Goal: Task Accomplishment & Management: Manage account settings

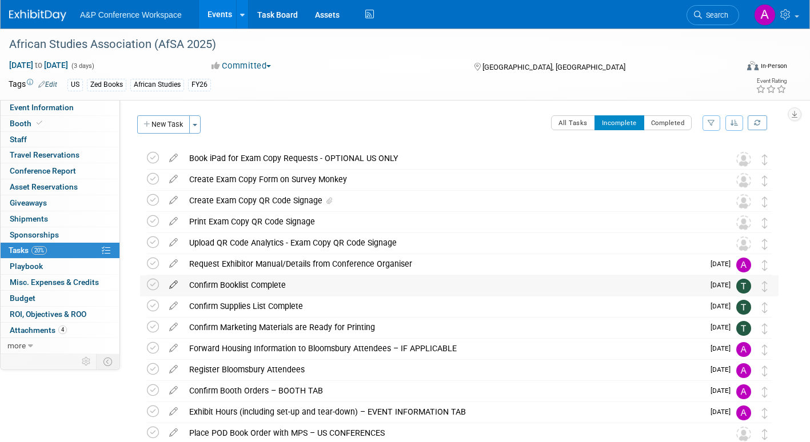
click at [174, 285] on icon at bounding box center [173, 282] width 20 height 14
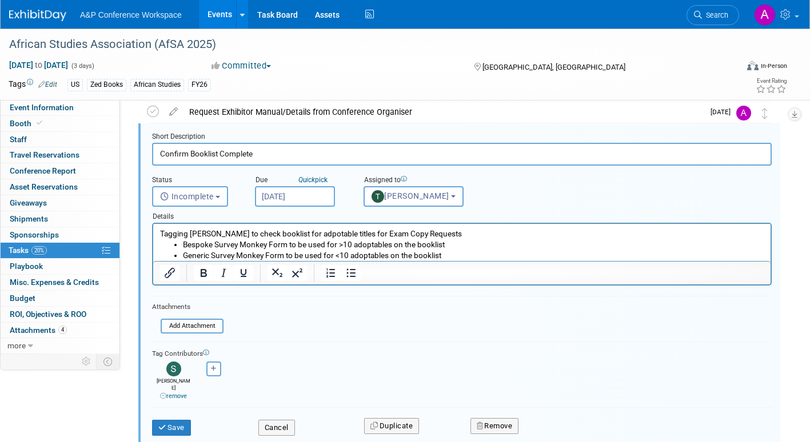
scroll to position [165, 0]
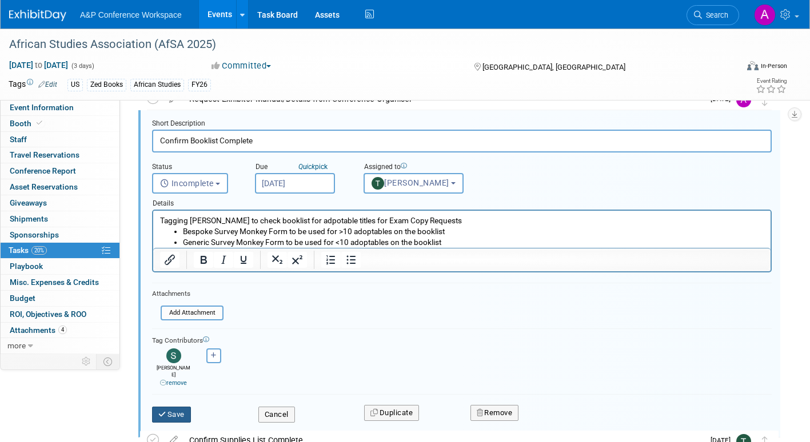
click at [180, 408] on button "Save" at bounding box center [171, 415] width 39 height 16
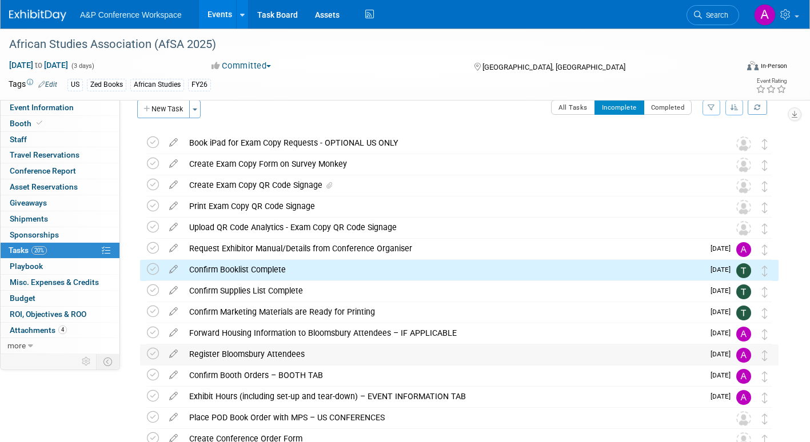
scroll to position [0, 0]
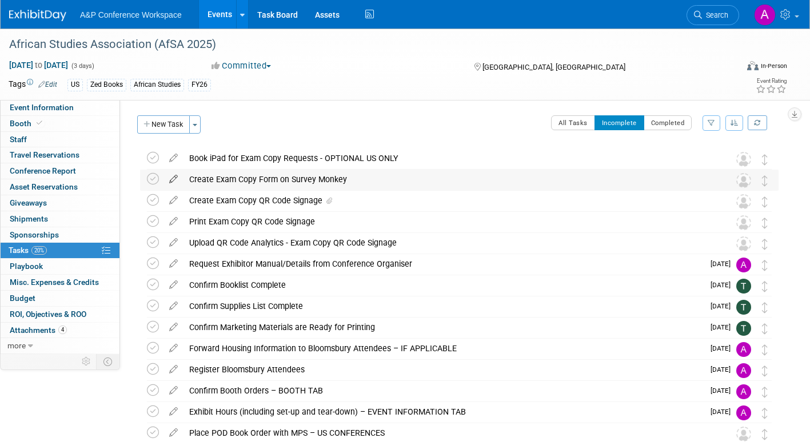
click at [171, 179] on icon at bounding box center [173, 177] width 20 height 14
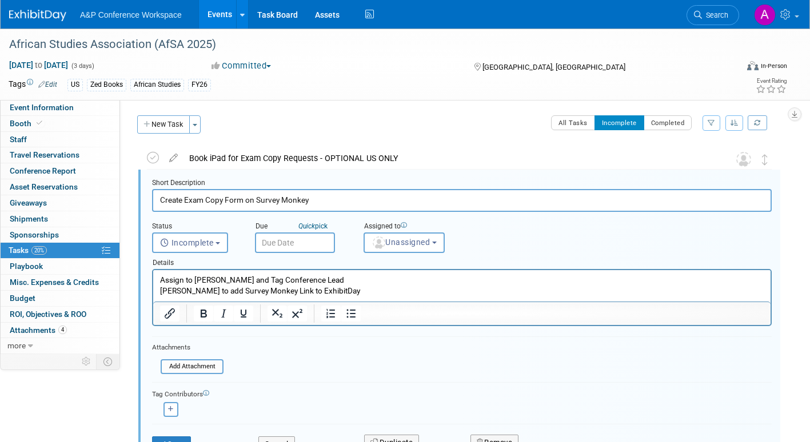
scroll to position [2, 0]
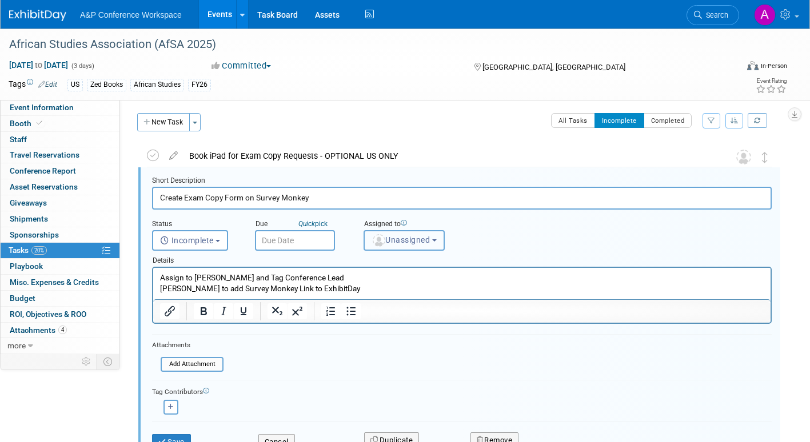
click at [403, 243] on span "Unassigned" at bounding box center [401, 239] width 58 height 9
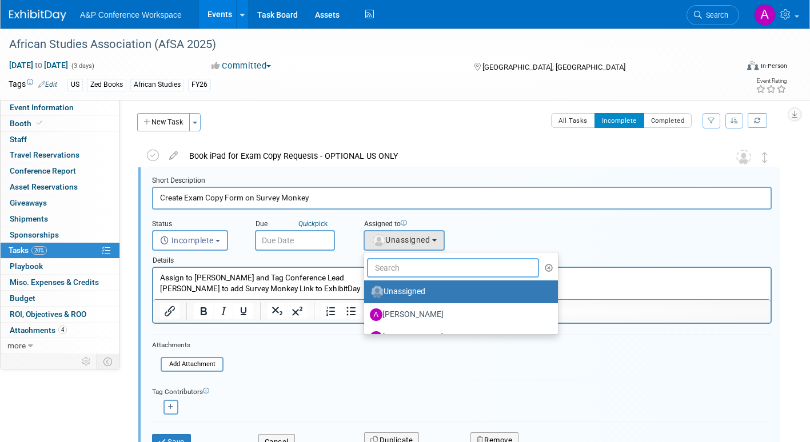
click at [401, 269] on input "text" at bounding box center [453, 267] width 172 height 19
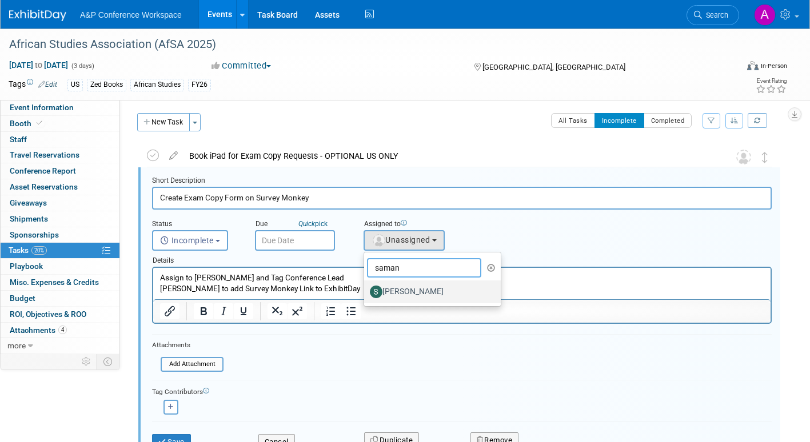
type input "saman"
click at [416, 289] on label "[PERSON_NAME]" at bounding box center [429, 292] width 119 height 18
click at [366, 289] on input "[PERSON_NAME]" at bounding box center [361, 290] width 7 height 7
select select "dd475548-7710-49a5-a511-3269a2e33318"
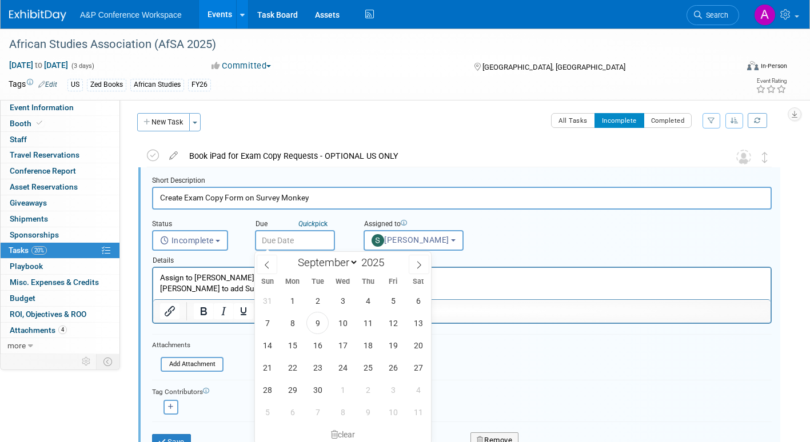
click at [324, 243] on input "text" at bounding box center [295, 240] width 80 height 21
click at [316, 365] on span "23" at bounding box center [317, 368] width 22 height 22
type input "[DATE]"
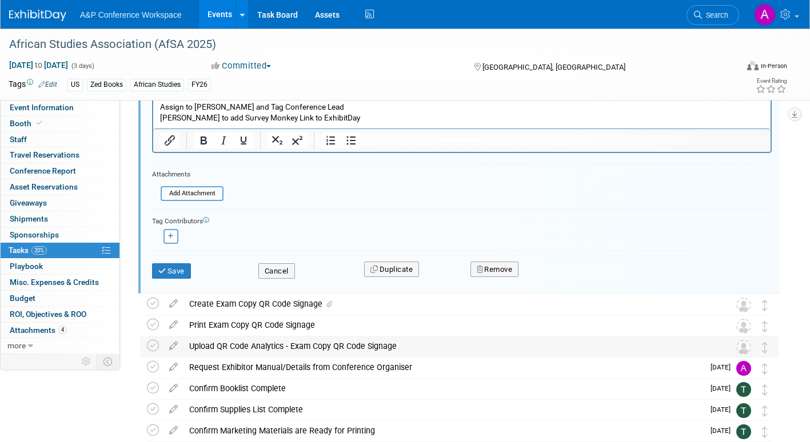
scroll to position [174, 0]
click at [174, 242] on button "button" at bounding box center [170, 236] width 15 height 15
select select
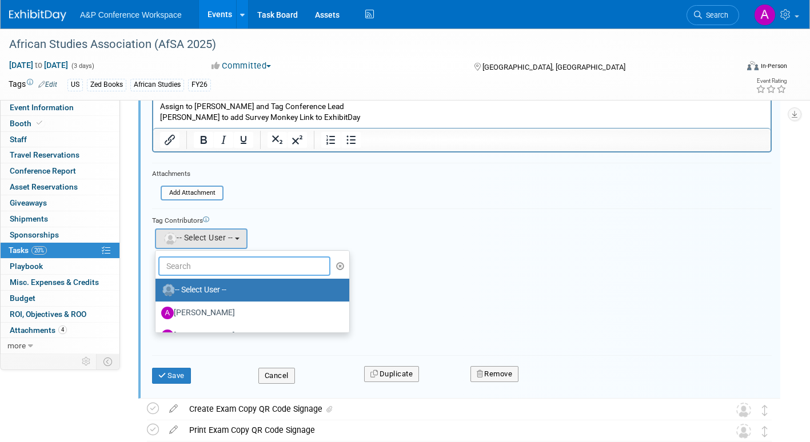
click at [234, 273] on input "text" at bounding box center [244, 266] width 172 height 19
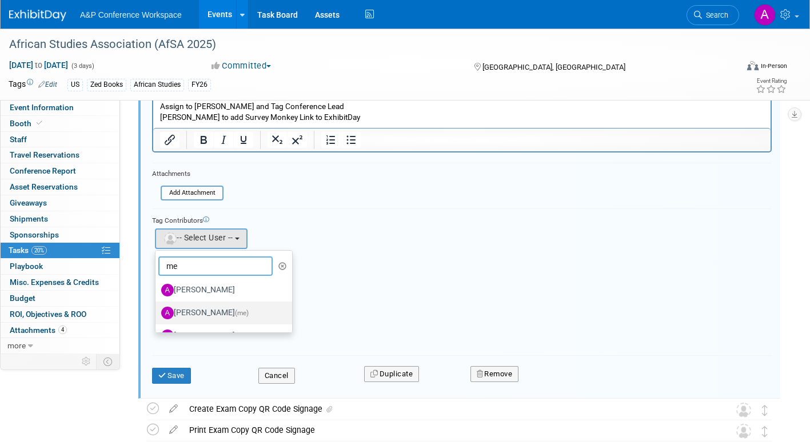
type input "me"
click at [235, 315] on span "(me)" at bounding box center [242, 313] width 14 height 8
click at [157, 315] on input "[PERSON_NAME] (me)" at bounding box center [153, 311] width 7 height 7
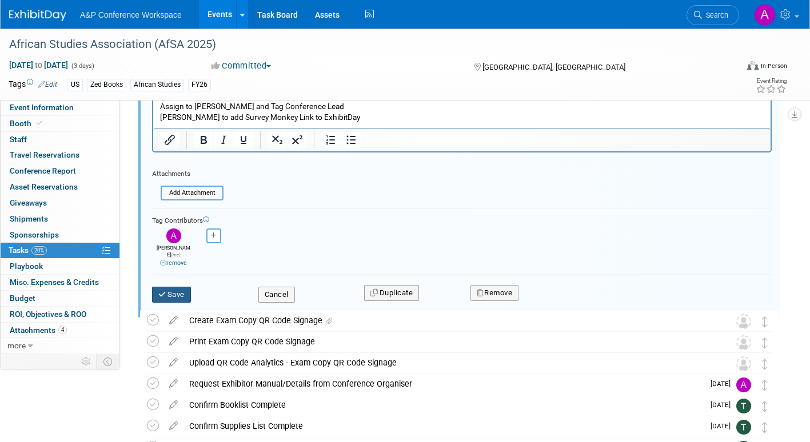
click at [179, 287] on button "Save" at bounding box center [171, 295] width 39 height 16
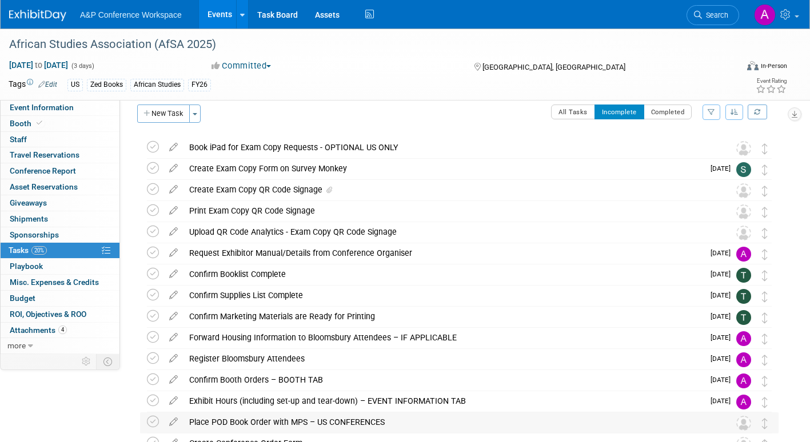
scroll to position [0, 0]
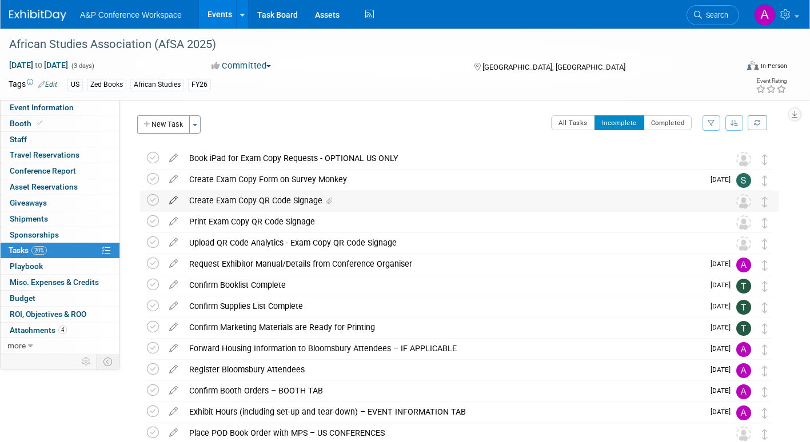
click at [173, 198] on icon at bounding box center [173, 198] width 20 height 14
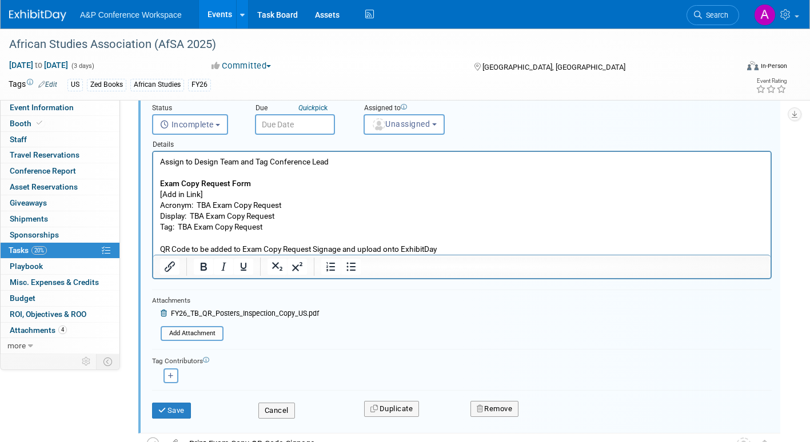
scroll to position [195, 0]
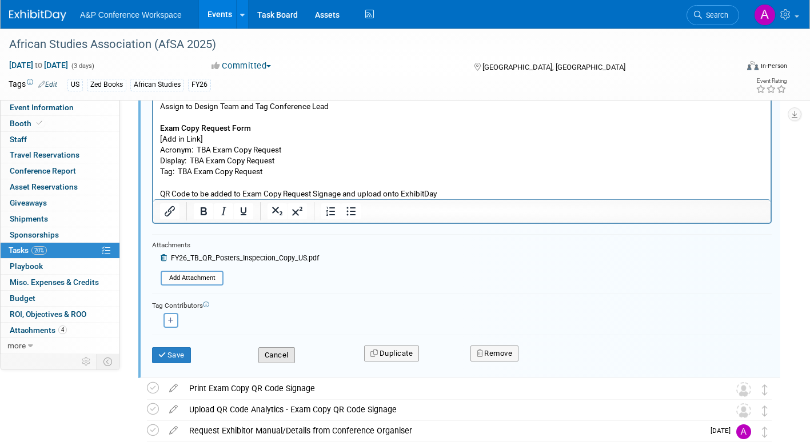
click at [285, 357] on button "Cancel" at bounding box center [276, 355] width 37 height 16
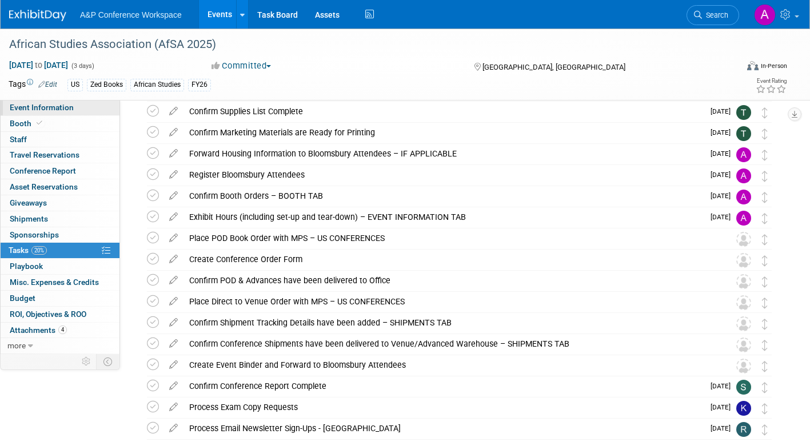
click at [67, 108] on span "Event Information" at bounding box center [42, 107] width 64 height 9
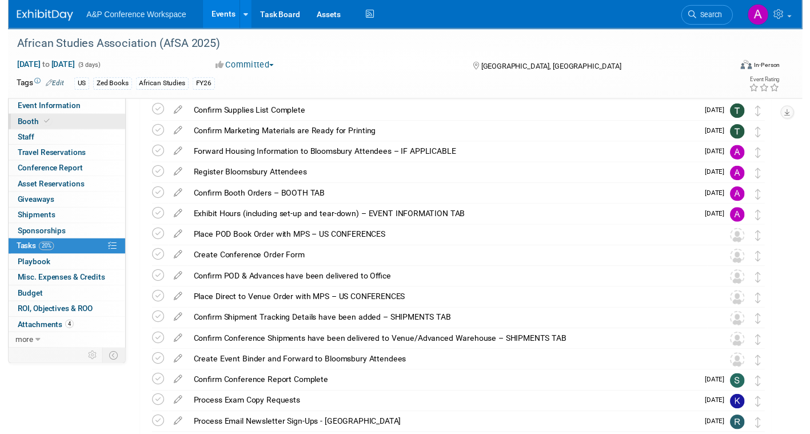
scroll to position [0, 0]
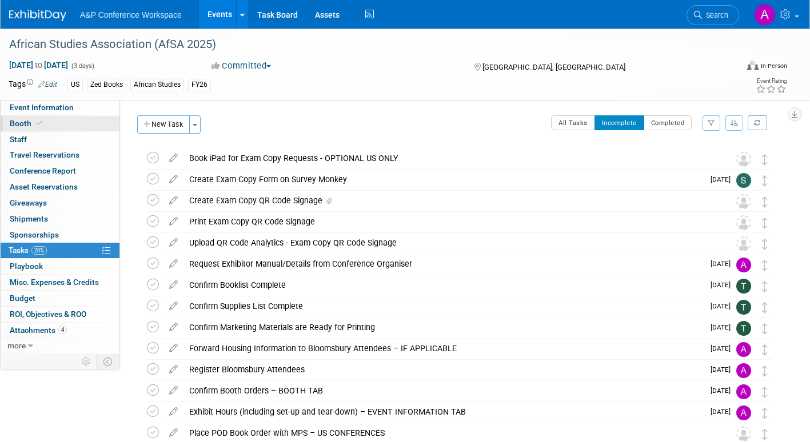
select select "Annual"
select select "Level 2"
select select "In-Person Booth"
select select "African Studies"
select select "Zed Books"
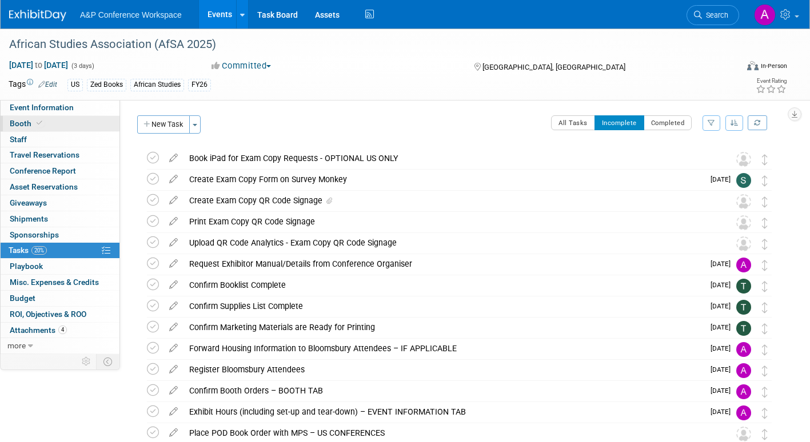
select select "[PERSON_NAME]"
select select "Networking/Commissioning"
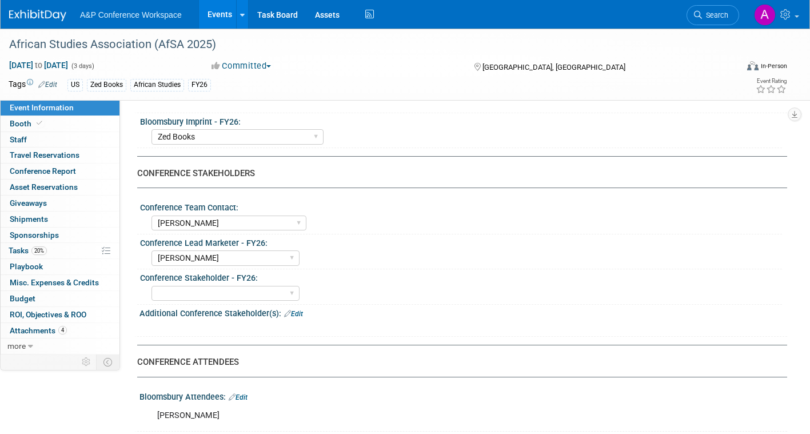
scroll to position [343, 0]
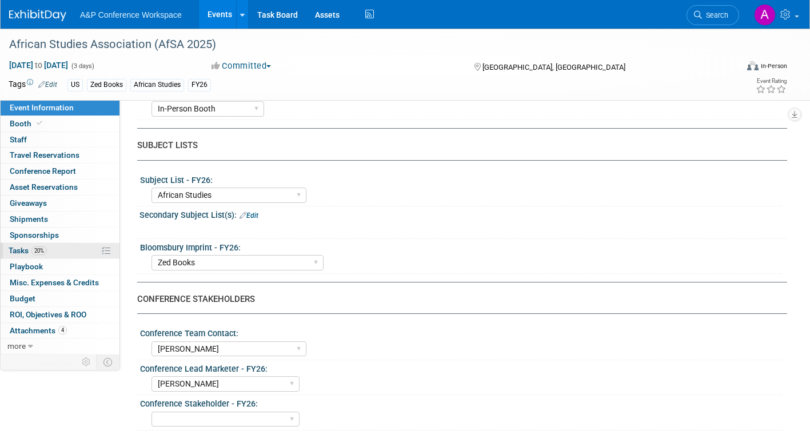
click at [22, 250] on span "Tasks 20%" at bounding box center [28, 250] width 38 height 9
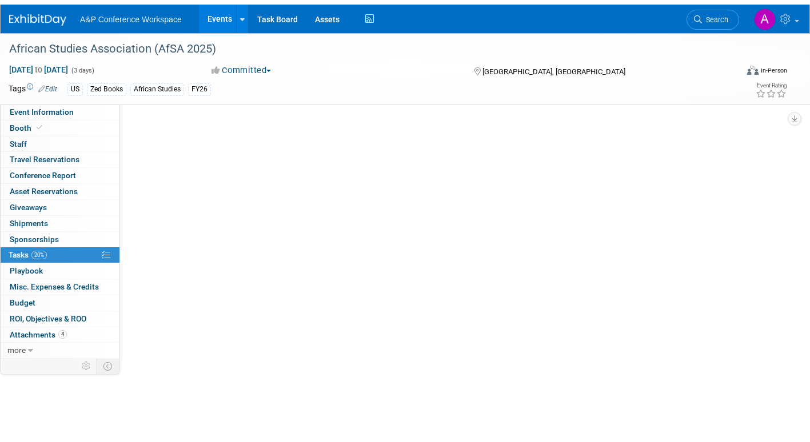
scroll to position [0, 0]
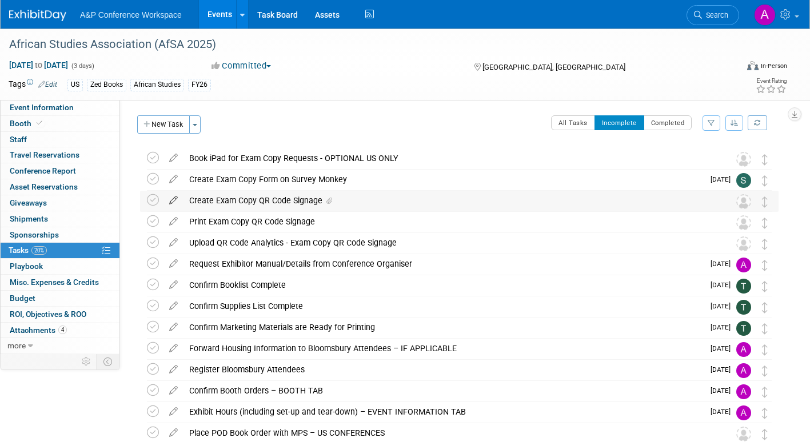
click at [172, 199] on icon at bounding box center [173, 198] width 20 height 14
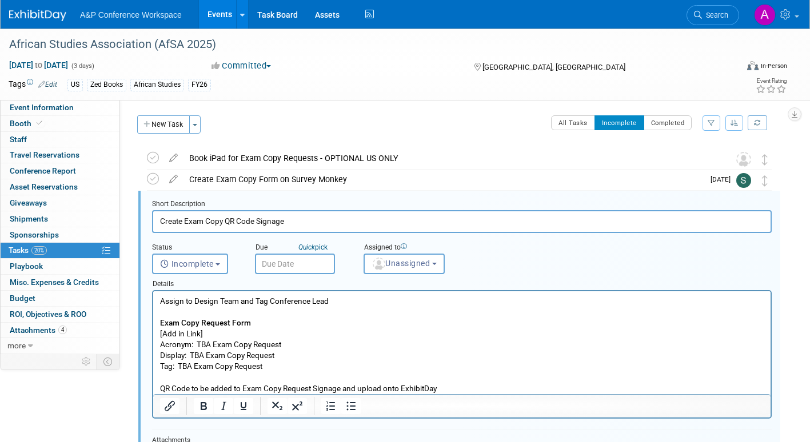
scroll to position [23, 0]
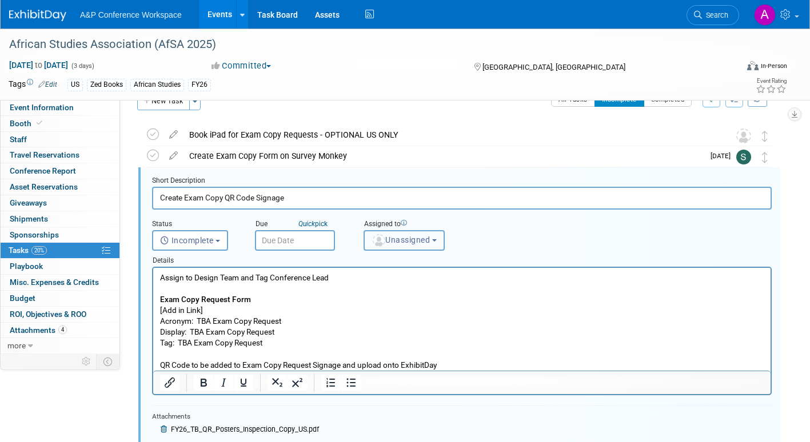
click at [382, 246] on img "button" at bounding box center [379, 240] width 13 height 13
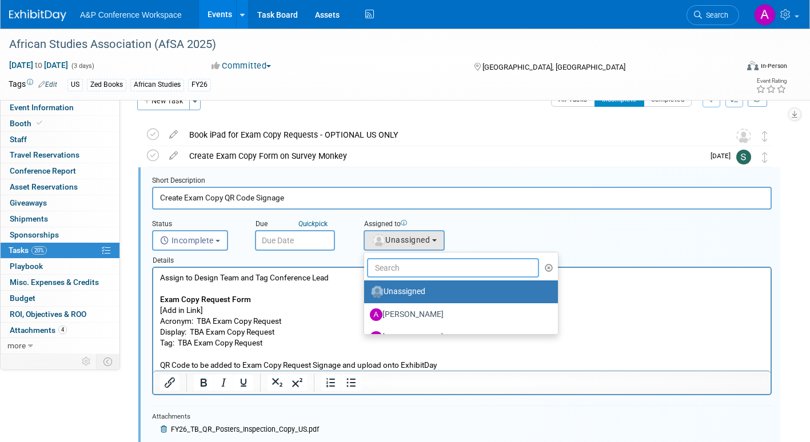
click at [404, 269] on input "text" at bounding box center [453, 267] width 172 height 19
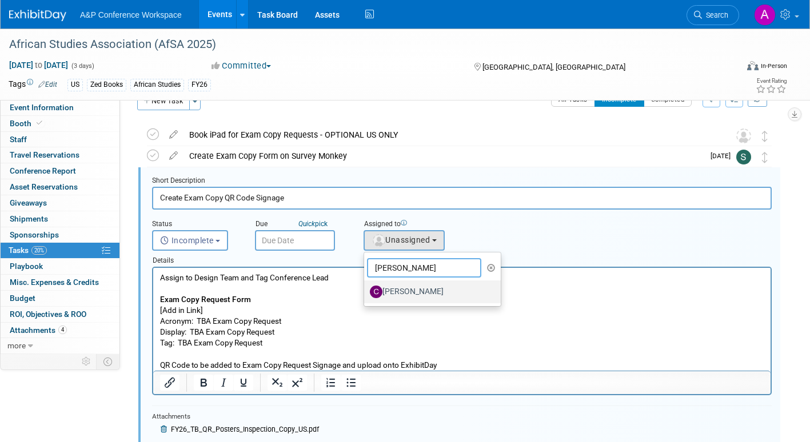
type input "[PERSON_NAME]"
click at [416, 296] on label "[PERSON_NAME]" at bounding box center [429, 292] width 119 height 18
click at [366, 294] on input "[PERSON_NAME]" at bounding box center [361, 290] width 7 height 7
select select "1a58e6ac-2dfa-429d-b54a-9dc2e557f424"
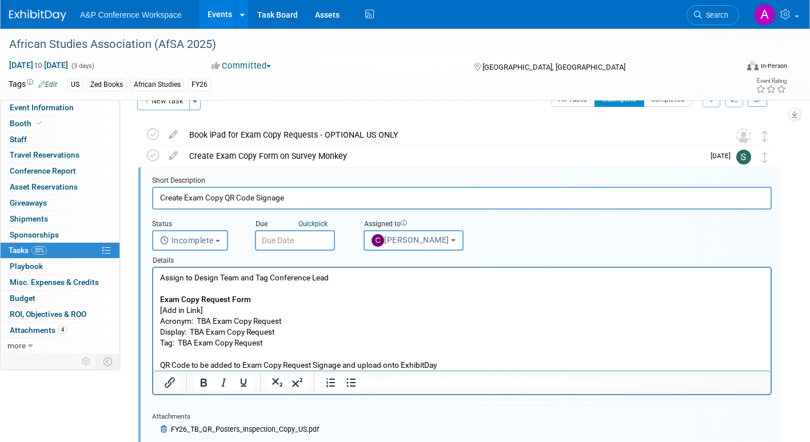
click at [327, 243] on input "text" at bounding box center [295, 240] width 80 height 21
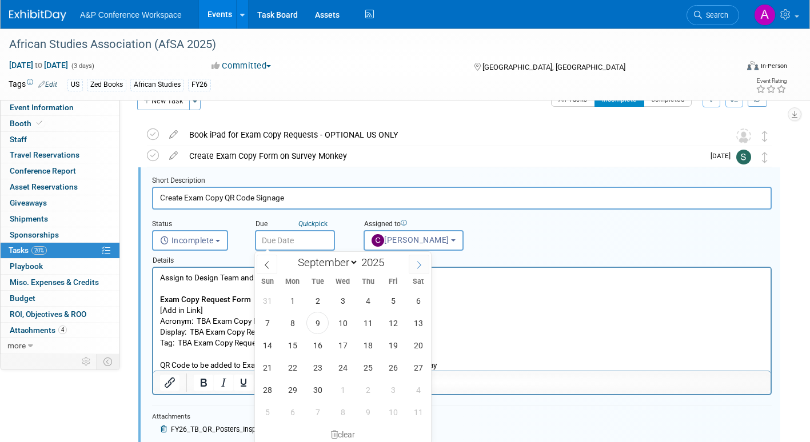
click at [418, 266] on icon at bounding box center [419, 265] width 8 height 8
select select "9"
click at [317, 322] on span "7" at bounding box center [317, 323] width 22 height 22
type input "[DATE]"
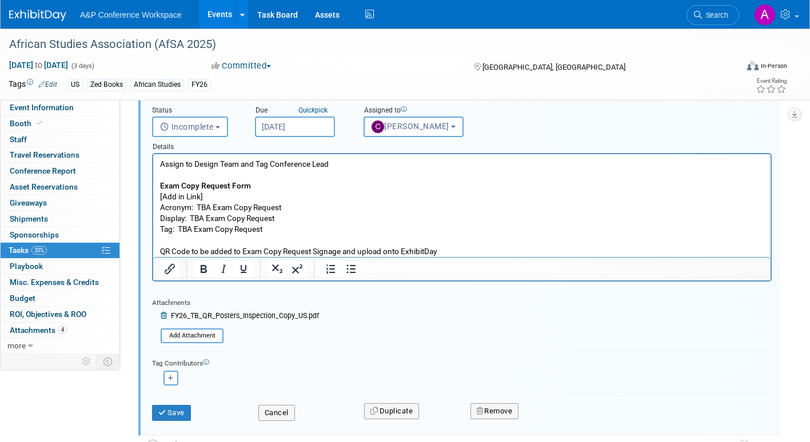
scroll to position [138, 0]
click at [174, 413] on button "Save" at bounding box center [171, 413] width 39 height 16
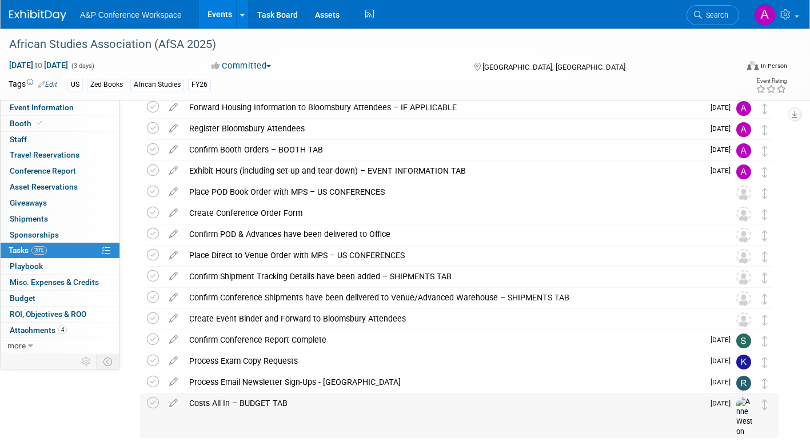
scroll to position [169, 0]
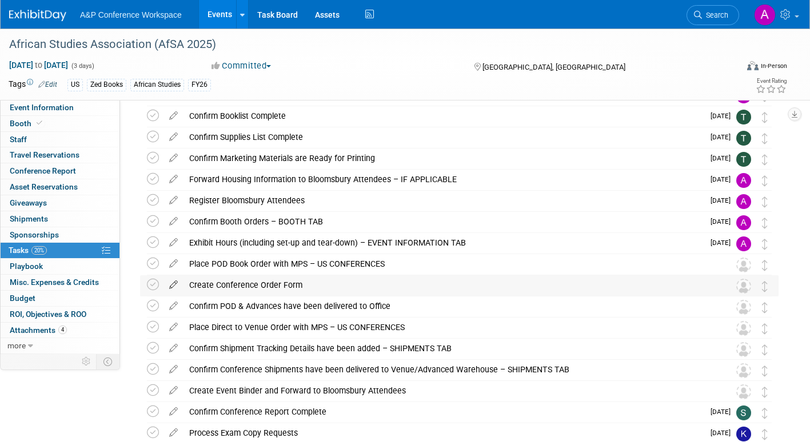
click at [171, 283] on icon at bounding box center [173, 282] width 20 height 14
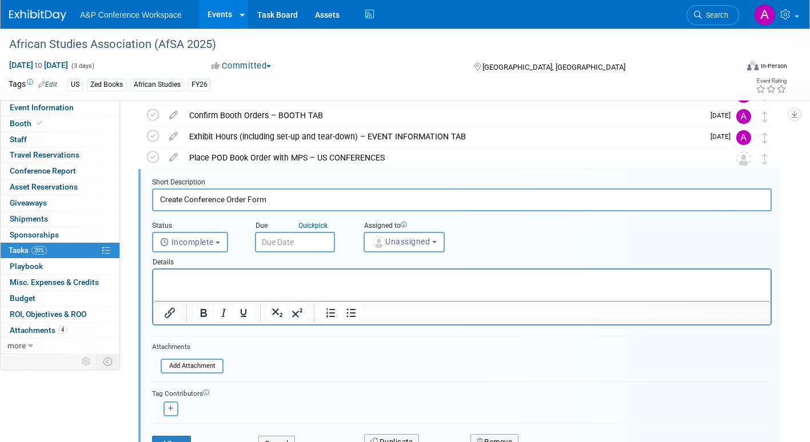
scroll to position [277, 0]
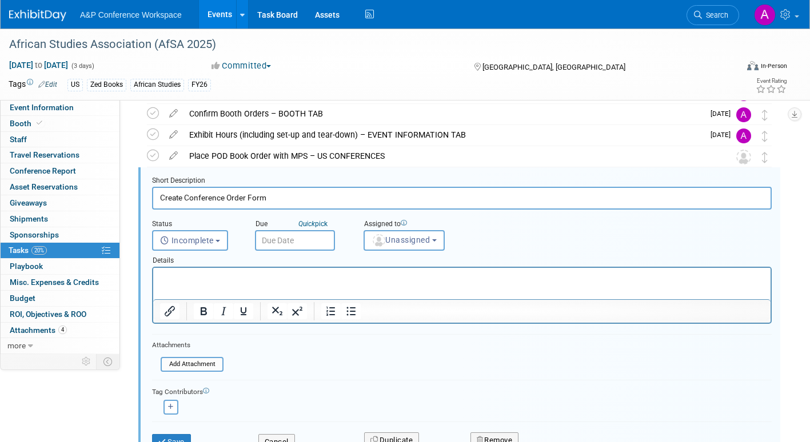
click at [310, 242] on input "text" at bounding box center [295, 240] width 80 height 21
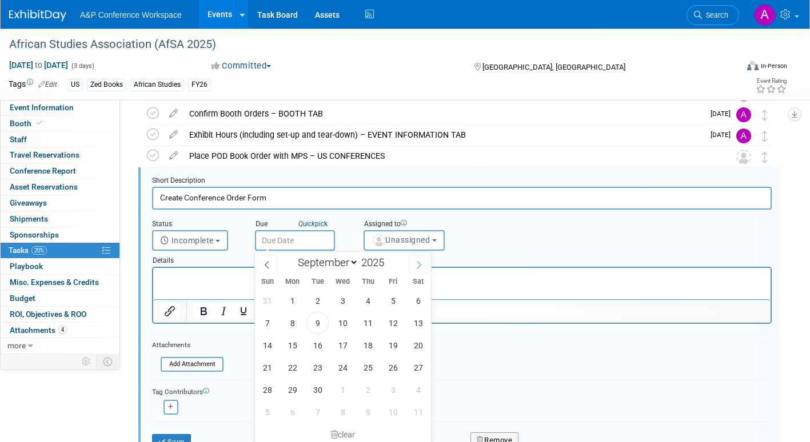
click at [420, 263] on icon at bounding box center [419, 265] width 8 height 8
select select "9"
click at [290, 369] on span "20" at bounding box center [292, 368] width 22 height 22
type input "[DATE]"
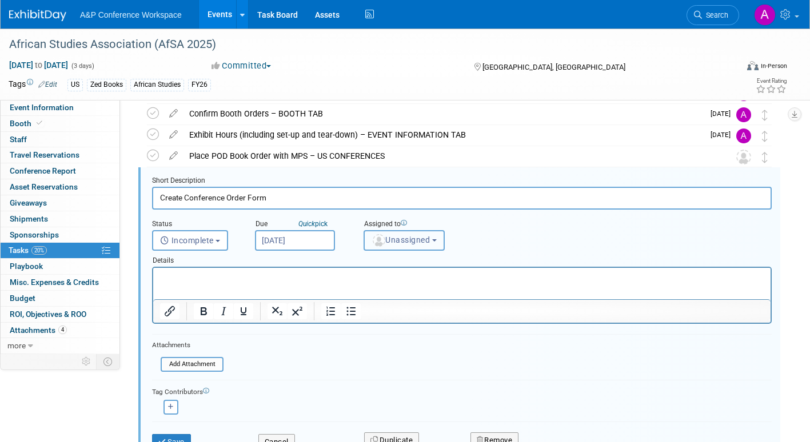
click at [392, 244] on span "Unassigned" at bounding box center [401, 239] width 58 height 9
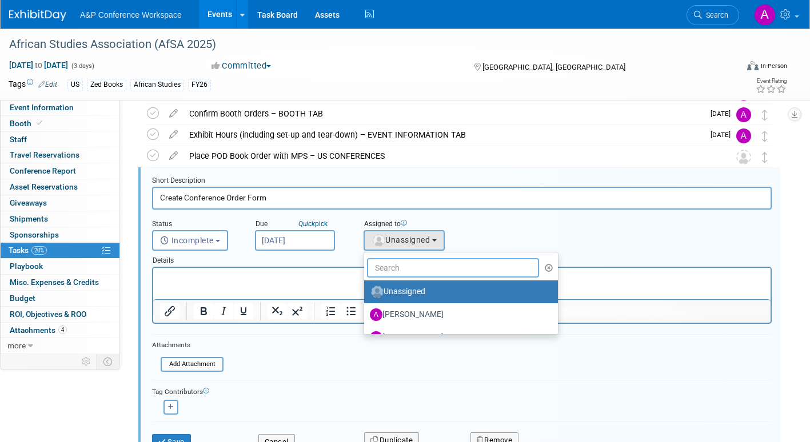
click at [394, 270] on input "text" at bounding box center [453, 267] width 172 height 19
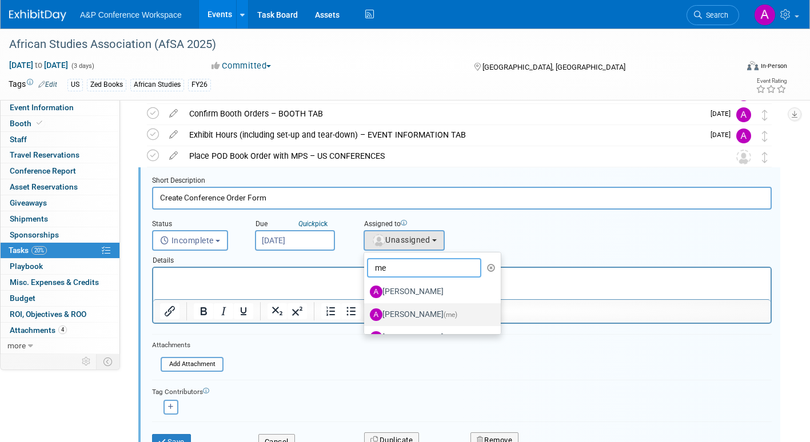
type input "me"
click at [418, 314] on label "[PERSON_NAME] (me)" at bounding box center [429, 315] width 119 height 18
click at [366, 314] on input "[PERSON_NAME] (me)" at bounding box center [361, 313] width 7 height 7
select select "3fc68575-f872-4db6-8d2a-11755123f12c"
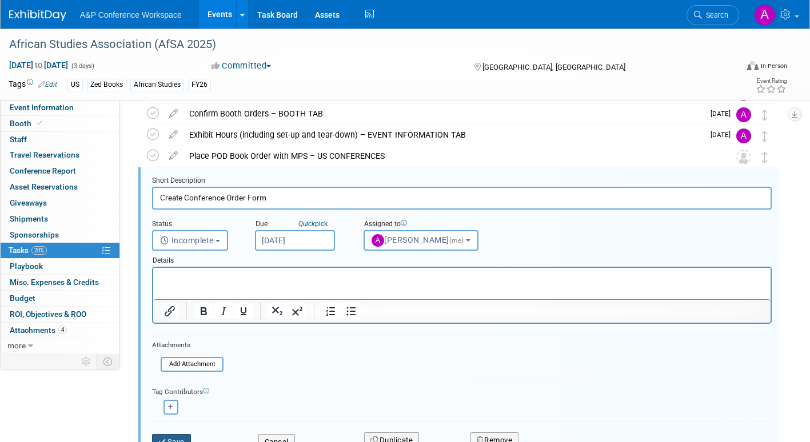
click at [179, 436] on button "Save" at bounding box center [171, 442] width 39 height 16
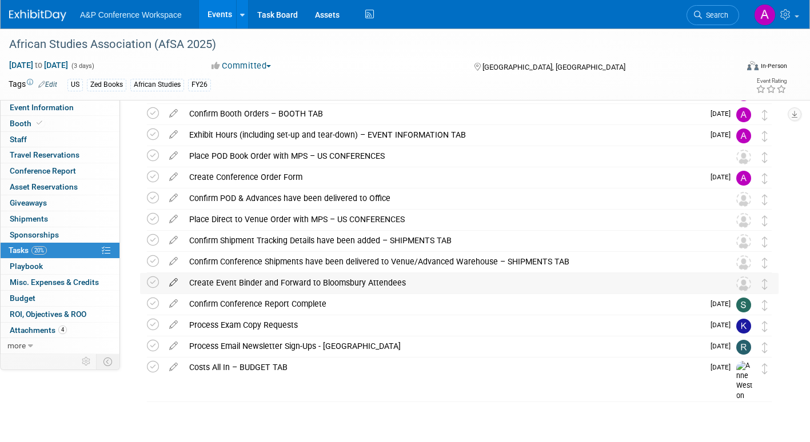
click at [169, 280] on icon at bounding box center [173, 280] width 20 height 14
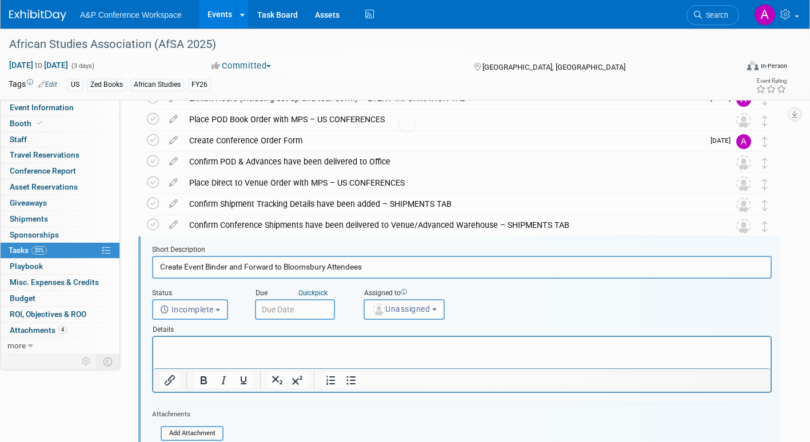
scroll to position [383, 0]
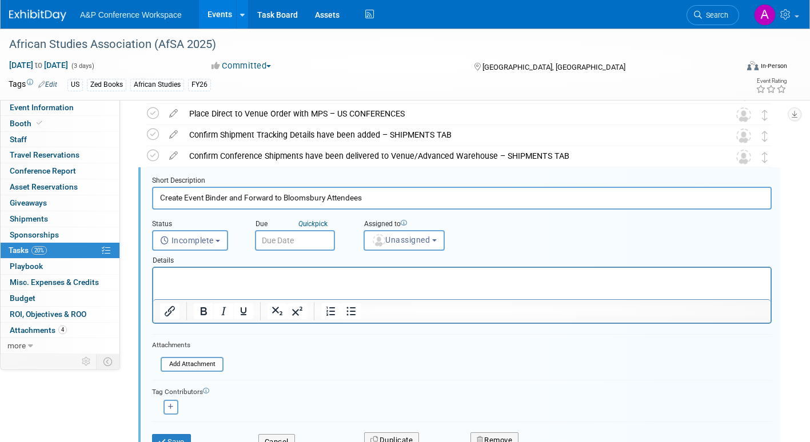
click at [319, 240] on input "text" at bounding box center [295, 240] width 80 height 21
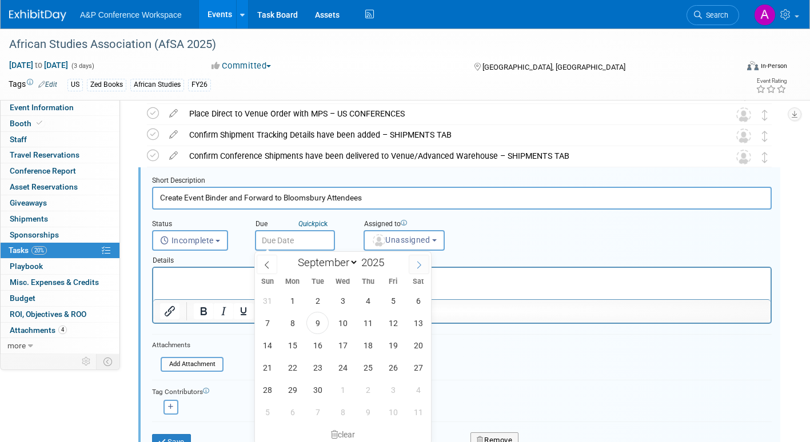
click at [421, 267] on icon at bounding box center [419, 265] width 8 height 8
select select "10"
click at [294, 366] on span "17" at bounding box center [292, 368] width 22 height 22
type input "[DATE]"
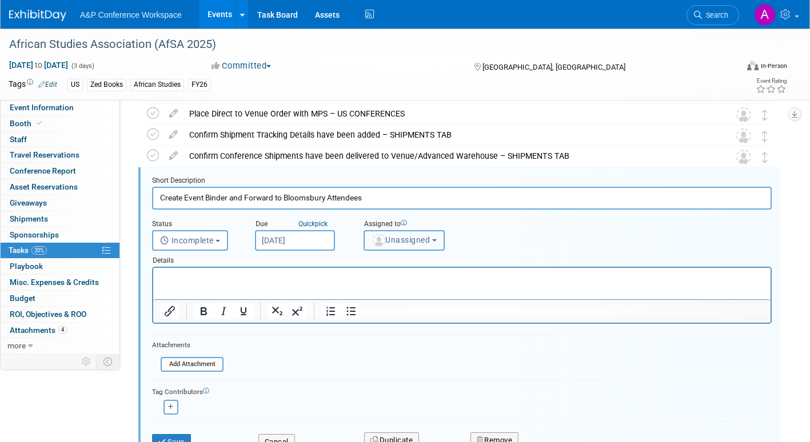
click at [399, 243] on span "Unassigned" at bounding box center [401, 239] width 58 height 9
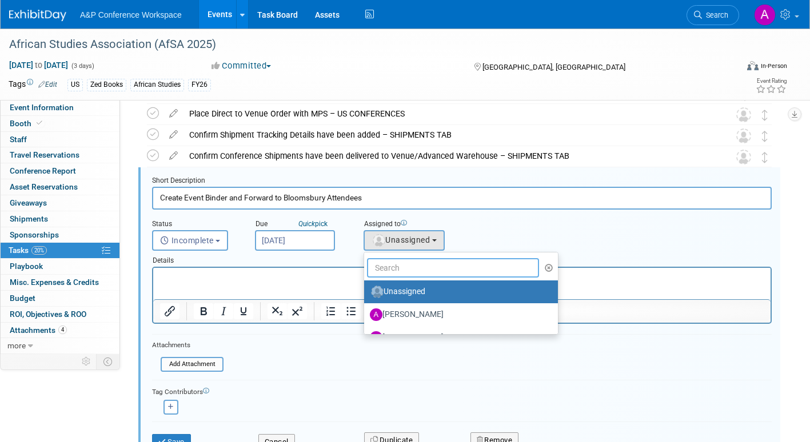
click at [400, 271] on input "text" at bounding box center [453, 267] width 172 height 19
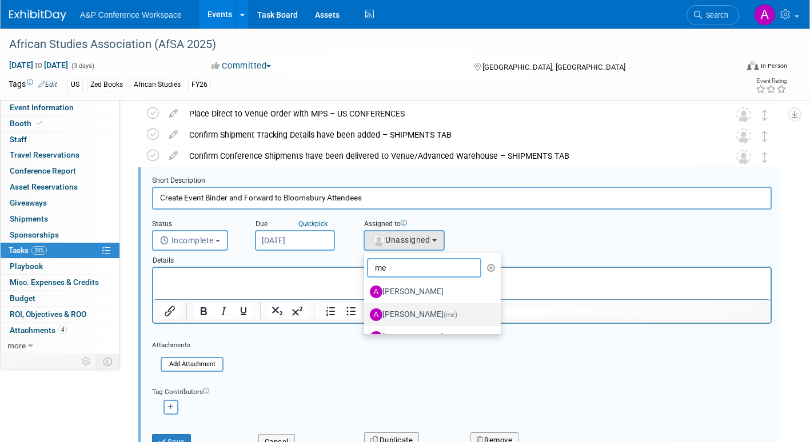
type input "me"
click at [421, 312] on label "[PERSON_NAME] (me)" at bounding box center [429, 315] width 119 height 18
click at [366, 312] on input "[PERSON_NAME] (me)" at bounding box center [361, 313] width 7 height 7
select select "3fc68575-f872-4db6-8d2a-11755123f12c"
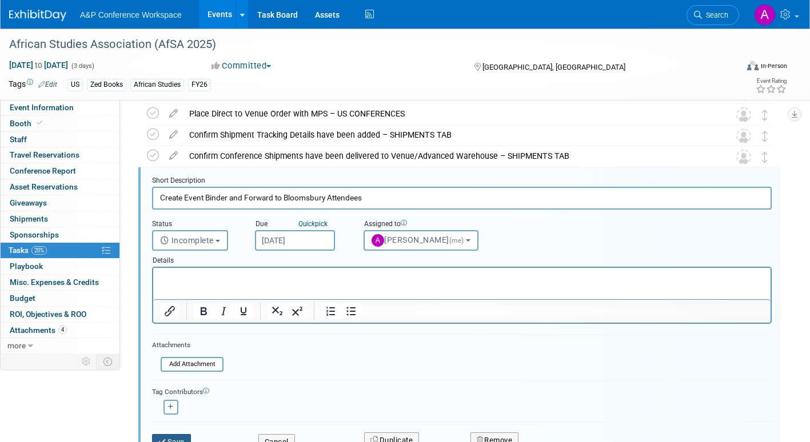
click at [166, 438] on icon "submit" at bounding box center [162, 441] width 9 height 7
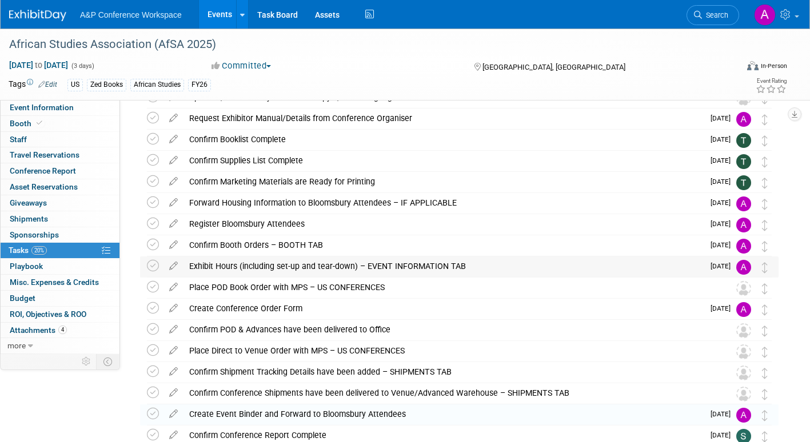
scroll to position [0, 0]
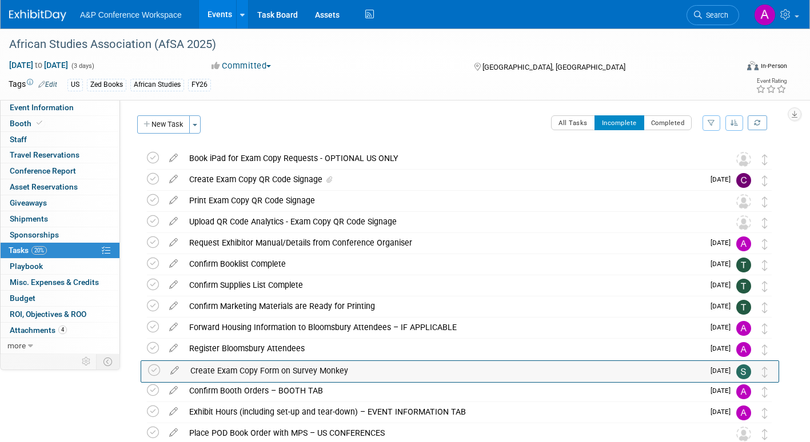
drag, startPoint x: 769, startPoint y: 183, endPoint x: 769, endPoint y: 374, distance: 190.9
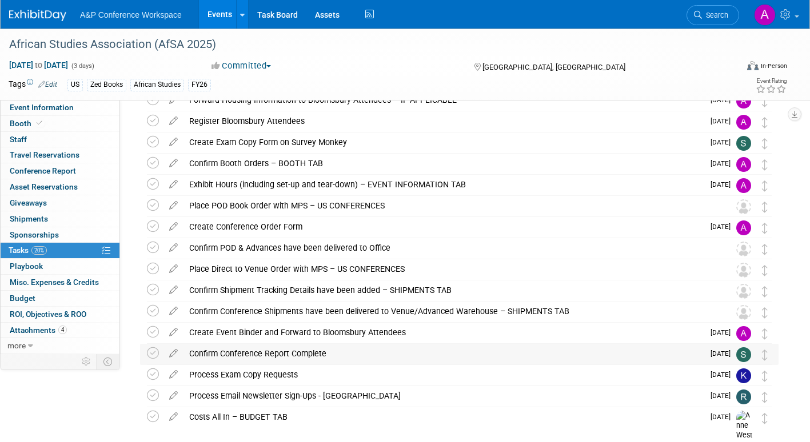
scroll to position [283, 0]
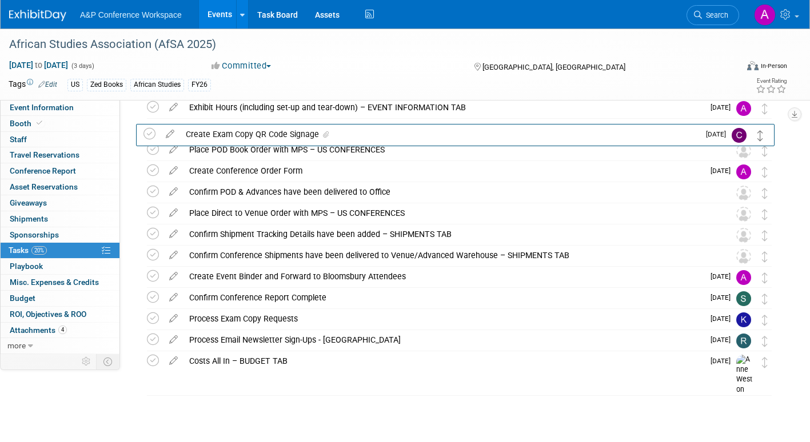
drag, startPoint x: 766, startPoint y: 181, endPoint x: 762, endPoint y: 133, distance: 48.1
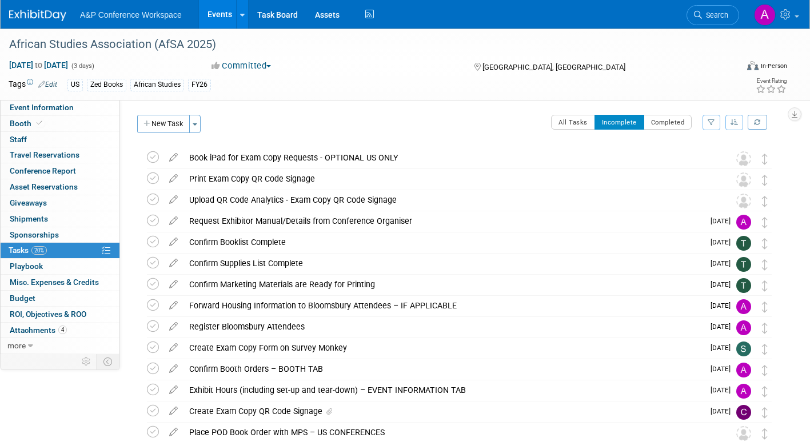
scroll to position [0, 0]
